Goal: Use online tool/utility: Utilize a website feature to perform a specific function

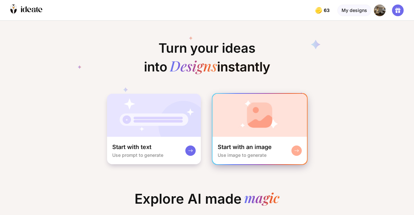
click at [214, 124] on img at bounding box center [260, 115] width 94 height 43
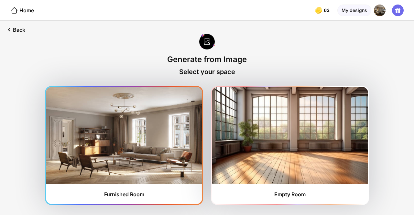
click at [131, 134] on img at bounding box center [124, 135] width 156 height 97
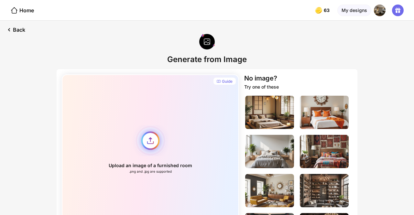
click at [155, 145] on div "Upload an image of a furnished room .png and .jpg are supported" at bounding box center [150, 149] width 177 height 150
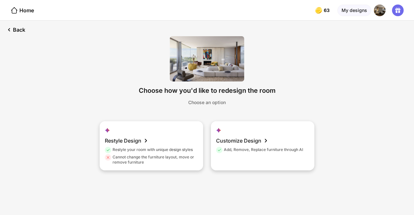
click at [155, 141] on div "Restyle Design Restyle your room with unique design styles Cannot change the fu…" at bounding box center [152, 145] width 104 height 49
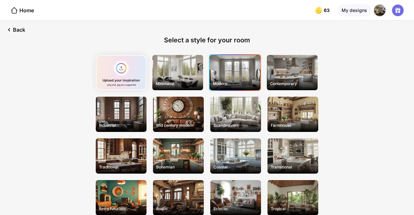
click at [239, 76] on div "Modern" at bounding box center [235, 72] width 51 height 35
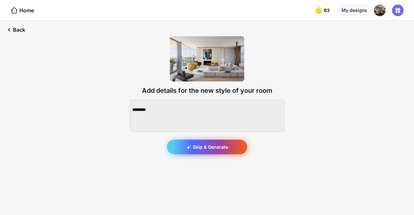
click at [204, 143] on div "Skip & Generate" at bounding box center [207, 147] width 80 height 15
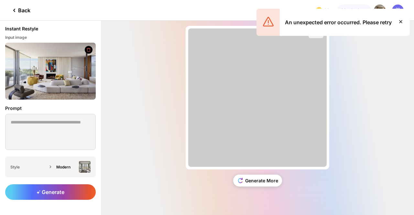
click at [403, 22] on icon at bounding box center [401, 22] width 8 height 8
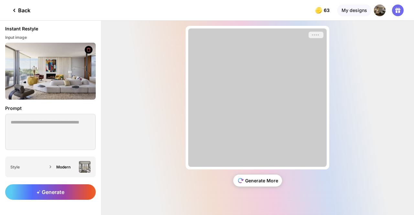
click at [264, 181] on div "Generate More" at bounding box center [257, 181] width 49 height 12
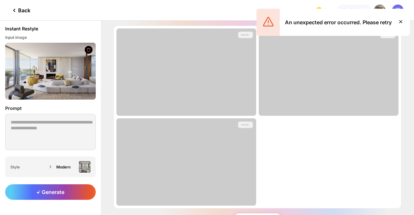
click at [400, 23] on icon at bounding box center [401, 22] width 8 height 8
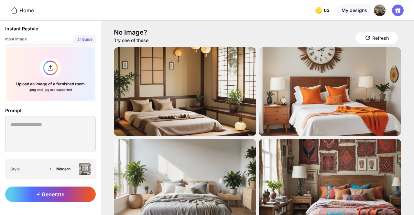
click at [14, 14] on div "Home" at bounding box center [17, 10] width 34 height 20
click at [14, 9] on icon at bounding box center [14, 10] width 8 height 8
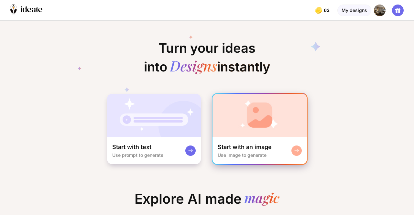
click at [232, 117] on img at bounding box center [260, 115] width 94 height 43
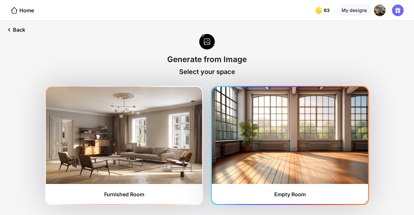
click at [232, 108] on img at bounding box center [290, 135] width 156 height 97
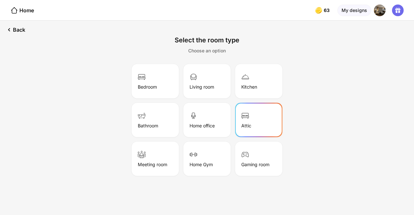
click at [237, 111] on div "Attic" at bounding box center [258, 120] width 45 height 32
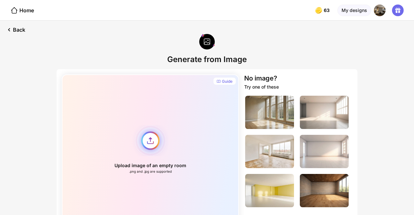
click at [236, 110] on div "Upload image of an empty room .png and .jpg are supported" at bounding box center [150, 149] width 177 height 150
click at [20, 12] on div "Home" at bounding box center [22, 10] width 24 height 8
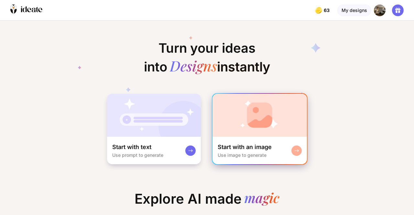
scroll to position [0, 8]
click at [258, 137] on div "Start with an image Use image to generate" at bounding box center [260, 150] width 94 height 27
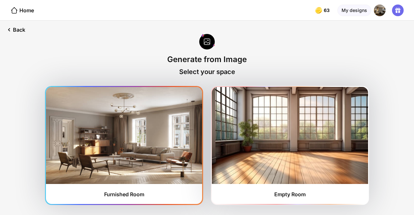
click at [170, 137] on img at bounding box center [124, 135] width 156 height 97
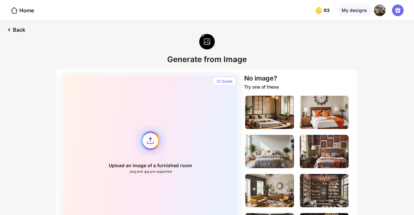
click at [144, 139] on div "Upload an image of a furnished room .png and .jpg are supported" at bounding box center [150, 149] width 177 height 150
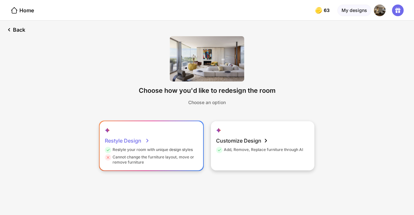
click at [155, 137] on div "Restyle Design Restyle your room with unique design styles Cannot change the fu…" at bounding box center [152, 145] width 104 height 49
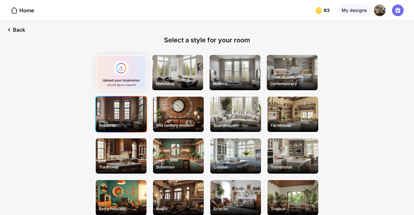
click at [134, 108] on div "Industrial" at bounding box center [121, 114] width 51 height 35
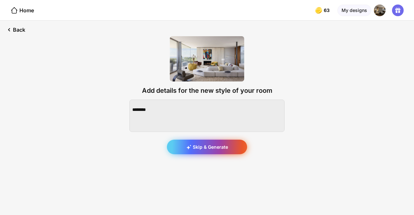
click at [196, 146] on div "Skip & Generate" at bounding box center [207, 147] width 80 height 15
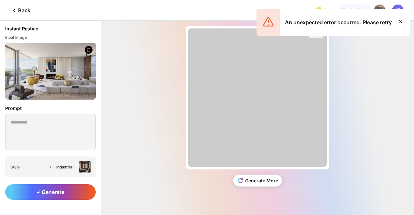
click at [400, 22] on icon at bounding box center [401, 22] width 8 height 8
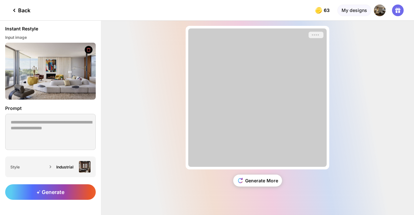
click at [20, 13] on div "Back" at bounding box center [20, 10] width 20 height 8
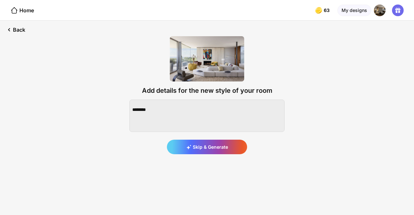
click at [20, 13] on div "Home" at bounding box center [22, 10] width 24 height 8
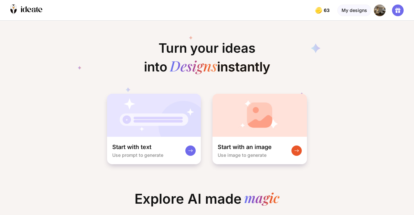
scroll to position [0, 10]
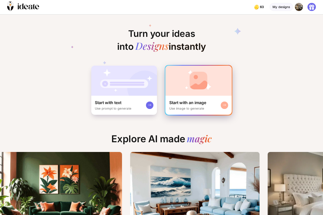
click at [206, 91] on img at bounding box center [198, 81] width 66 height 30
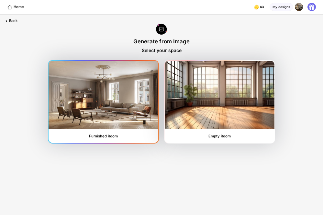
click at [142, 86] on img at bounding box center [103, 95] width 109 height 68
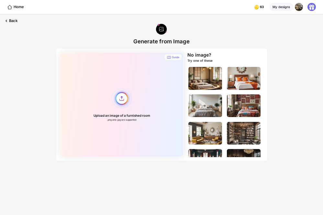
click at [119, 100] on div "Upload an image of a furnished room .png and .jpg are supported" at bounding box center [122, 104] width 124 height 105
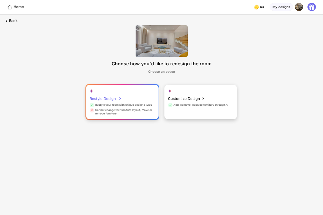
click at [114, 107] on div "Restyle your room with unique design styles" at bounding box center [121, 105] width 62 height 5
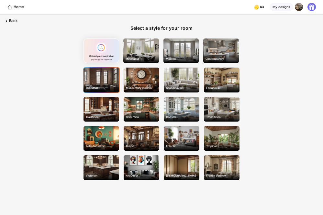
click at [101, 84] on div "Industrial" at bounding box center [101, 80] width 36 height 25
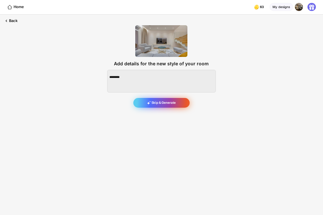
click at [166, 103] on div "Skip & Generate" at bounding box center [161, 103] width 56 height 10
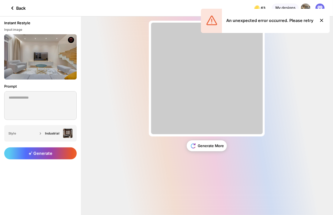
click at [288, 108] on div "Almost there... Edit Design Generate More" at bounding box center [207, 115] width 252 height 199
click at [70, 38] on icon at bounding box center [71, 40] width 4 height 4
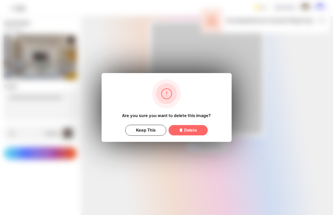
click at [182, 136] on div "Are you sure you want to delete this image? Keep This Delete" at bounding box center [167, 107] width 130 height 69
click at [139, 132] on div "Keep This" at bounding box center [145, 130] width 41 height 11
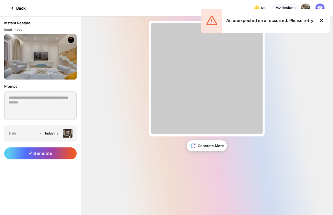
click at [11, 9] on icon at bounding box center [12, 8] width 8 height 8
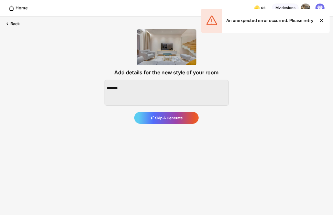
click at [11, 9] on icon at bounding box center [11, 8] width 6 height 6
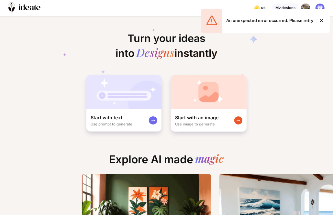
scroll to position [0, 10]
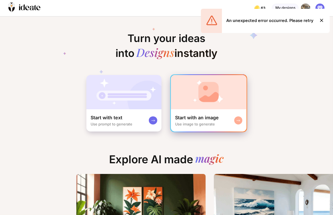
click at [188, 93] on img at bounding box center [209, 92] width 76 height 34
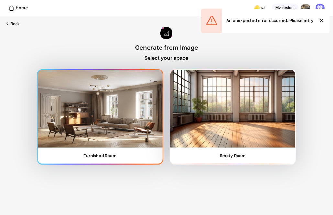
click at [111, 131] on img at bounding box center [100, 109] width 125 height 78
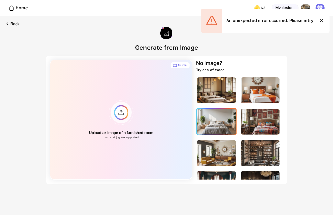
click at [225, 120] on img at bounding box center [216, 122] width 39 height 26
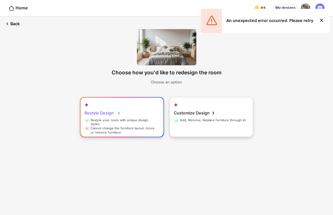
click at [140, 126] on div "Cannot change the furniture layout, move or remove furniture" at bounding box center [120, 130] width 73 height 8
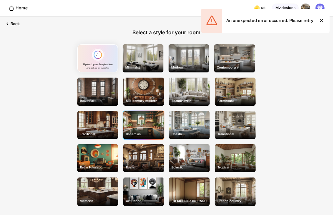
click at [149, 121] on div "Bohemian" at bounding box center [143, 125] width 41 height 28
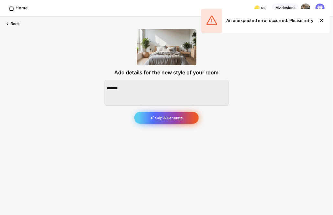
click at [157, 122] on div "Skip & Generate" at bounding box center [166, 118] width 64 height 12
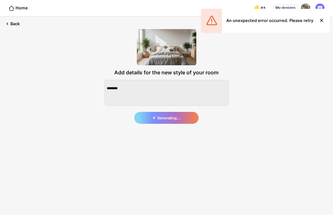
click at [320, 20] on icon at bounding box center [322, 20] width 8 height 8
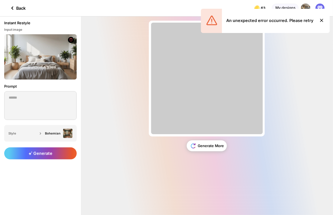
click at [322, 21] on icon at bounding box center [322, 20] width 8 height 8
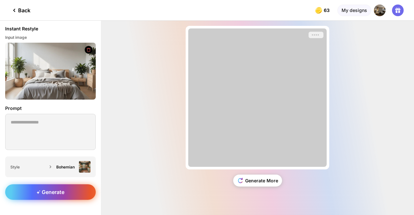
click at [51, 187] on div "Generate" at bounding box center [50, 192] width 91 height 16
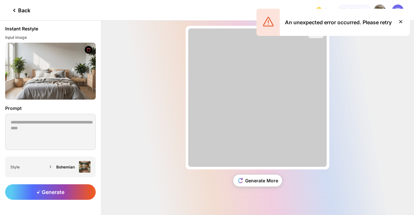
click at [400, 21] on icon at bounding box center [400, 21] width 3 height 3
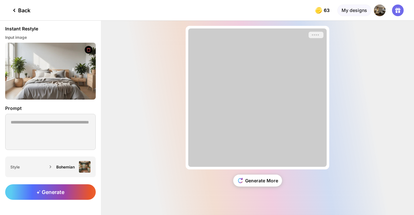
click at [89, 50] on icon at bounding box center [88, 50] width 5 height 5
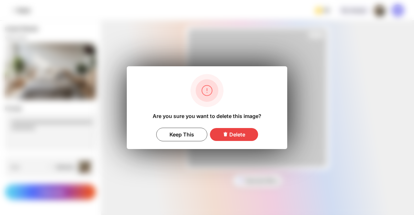
click at [223, 137] on div "Delete" at bounding box center [234, 134] width 48 height 13
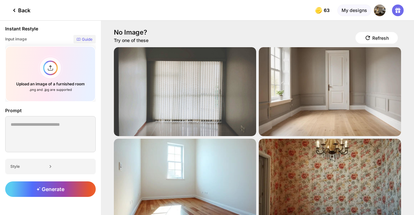
click at [27, 9] on div "Back" at bounding box center [20, 10] width 20 height 8
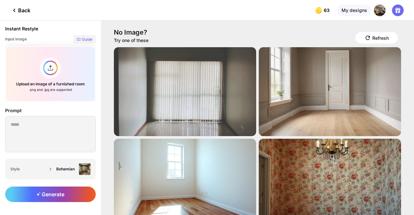
click at [27, 9] on div "Back" at bounding box center [20, 10] width 20 height 8
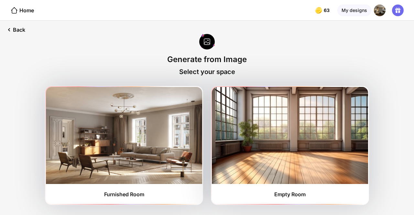
click at [27, 9] on div "Home" at bounding box center [22, 10] width 24 height 8
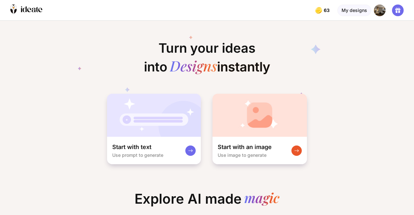
scroll to position [0, 5]
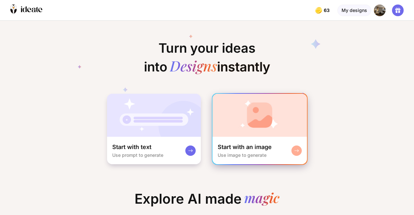
click at [259, 118] on img at bounding box center [260, 115] width 94 height 43
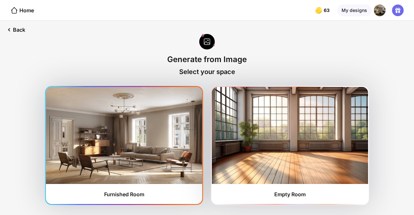
click at [138, 135] on img at bounding box center [124, 135] width 156 height 97
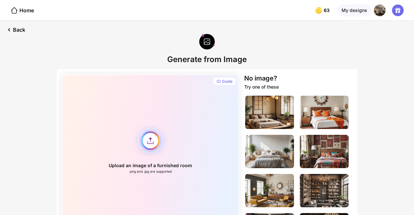
click at [149, 139] on div "Upload an image of a furnished room .png and .jpg are supported" at bounding box center [150, 149] width 177 height 150
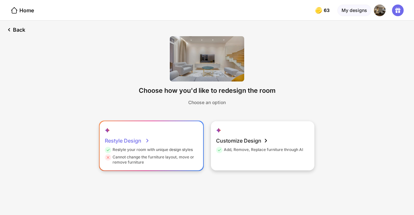
click at [169, 139] on div "Restyle Design Restyle your room with unique design styles Cannot change the fu…" at bounding box center [152, 145] width 104 height 49
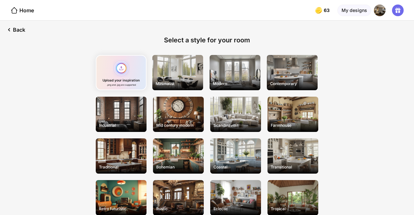
click at [119, 64] on div "Upload your inspiration .png and .jpg are supported" at bounding box center [121, 72] width 51 height 35
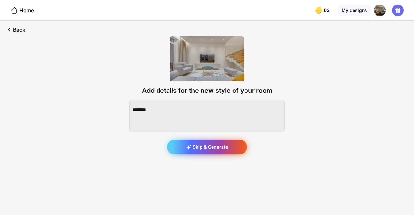
click at [199, 147] on div "Skip & Generate" at bounding box center [207, 147] width 80 height 15
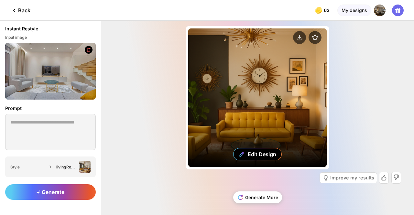
click at [253, 88] on div "Edit Design" at bounding box center [257, 97] width 138 height 138
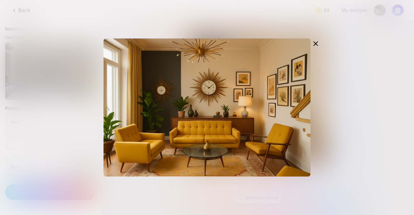
click at [71, 112] on div "Edit Design" at bounding box center [207, 107] width 414 height 215
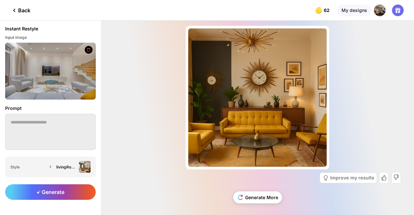
click at [14, 107] on div "Prompt" at bounding box center [50, 108] width 91 height 7
click at [14, 108] on div "Prompt" at bounding box center [50, 108] width 91 height 7
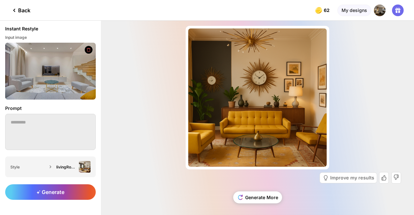
click at [14, 108] on div "Prompt" at bounding box center [50, 108] width 91 height 7
click at [111, 39] on div "Almost there... Edit Design Improve my results Generate More" at bounding box center [257, 118] width 313 height 194
